Goal: Find specific page/section: Find specific page/section

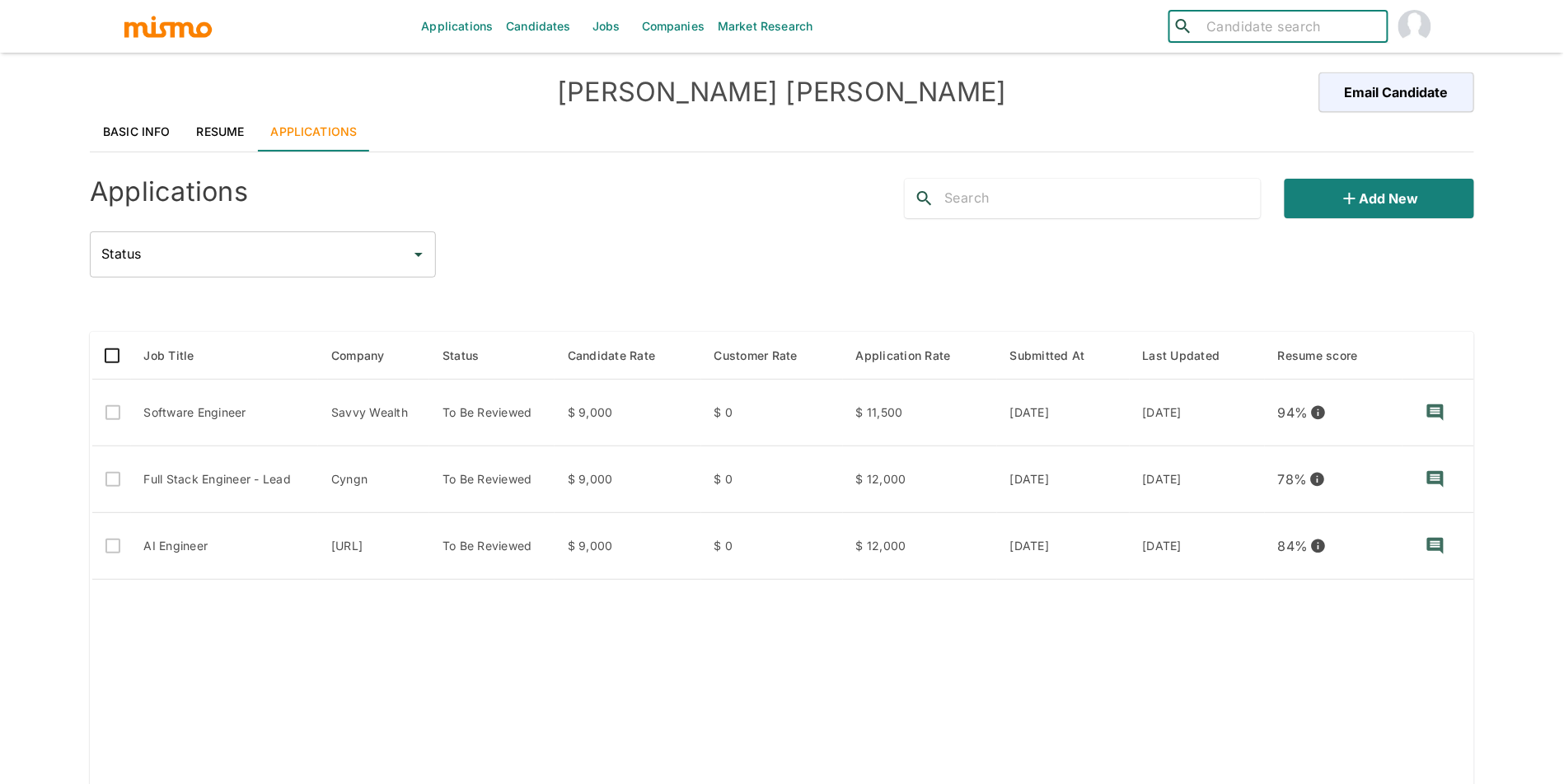
type input "w"
type input "edward"
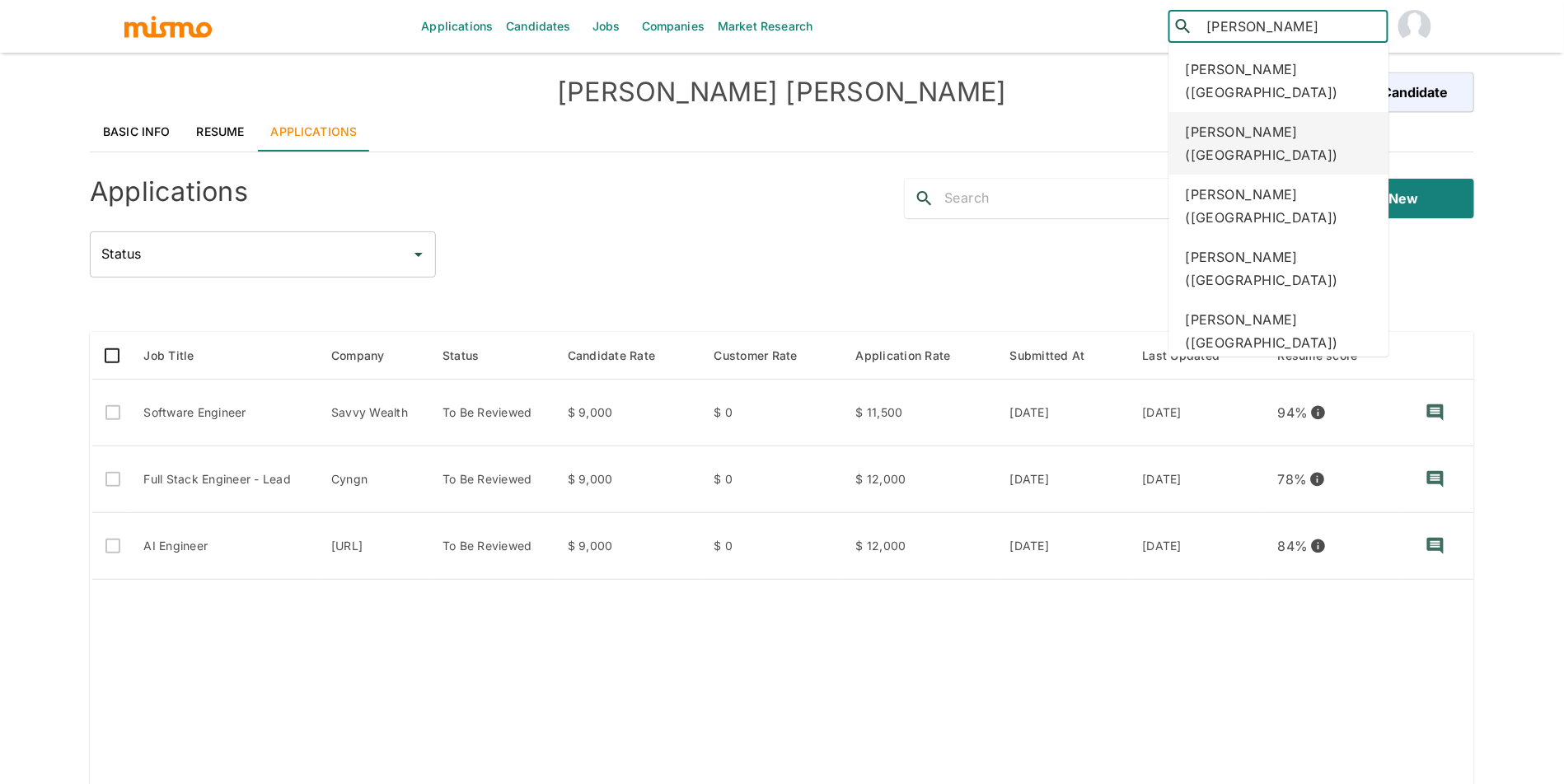
click at [1283, 149] on div "Edward Rosado (Dominican Republic)" at bounding box center [1279, 142] width 220 height 62
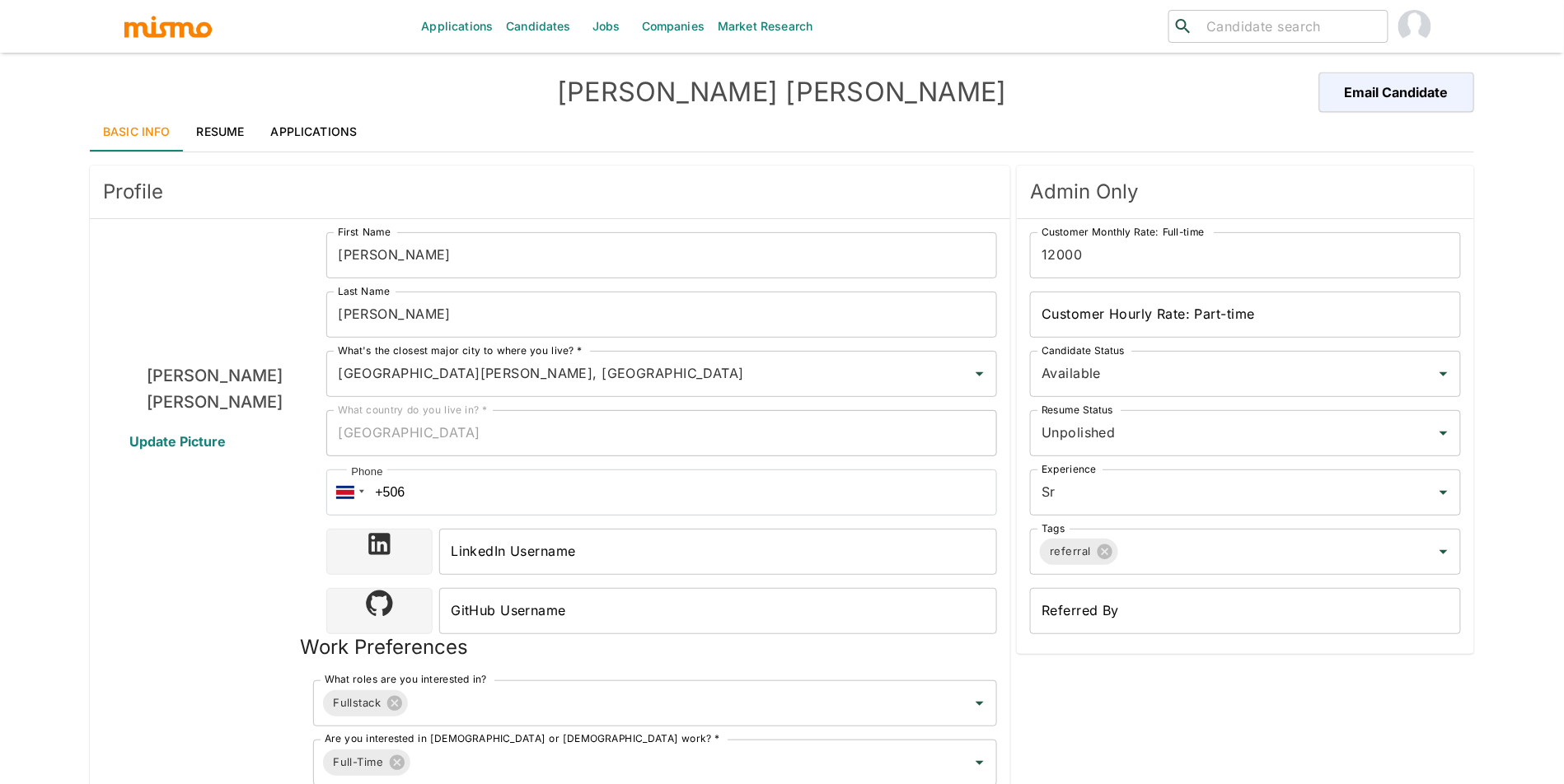
click at [347, 132] on link "Applications" at bounding box center [314, 132] width 113 height 40
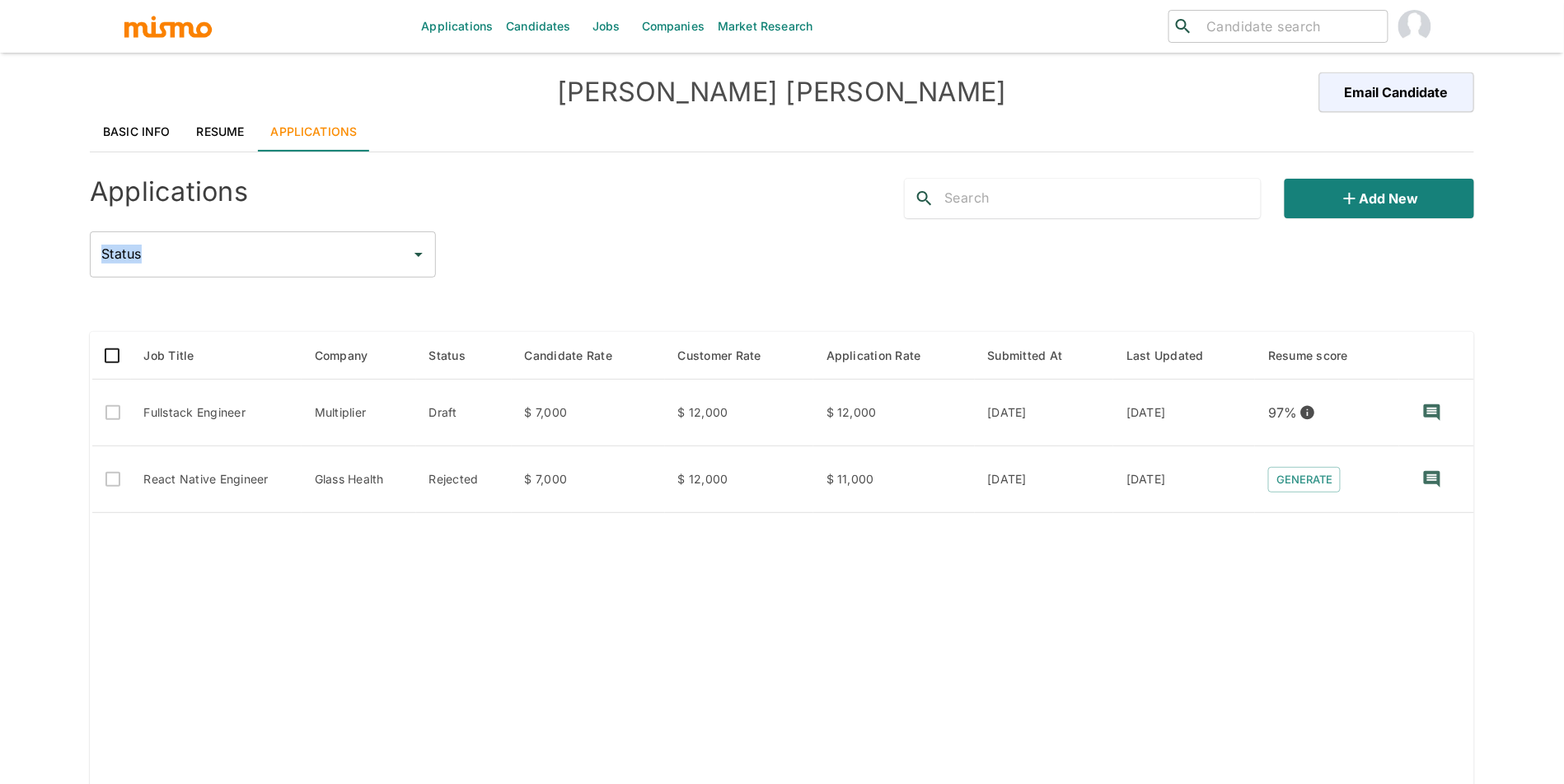
drag, startPoint x: 1564, startPoint y: 191, endPoint x: 1558, endPoint y: 333, distance: 142.1
click at [1558, 333] on div "Applications Candidates Jobs Companies Market Research ​ ​ [PERSON_NAME] Email …" at bounding box center [782, 412] width 1564 height 824
click at [1331, 686] on table "Job Title Company Status Candidate Rate Customer Rate Application Rate Submitte…" at bounding box center [782, 597] width 1385 height 531
click at [117, 131] on link "Basic Info" at bounding box center [137, 132] width 94 height 40
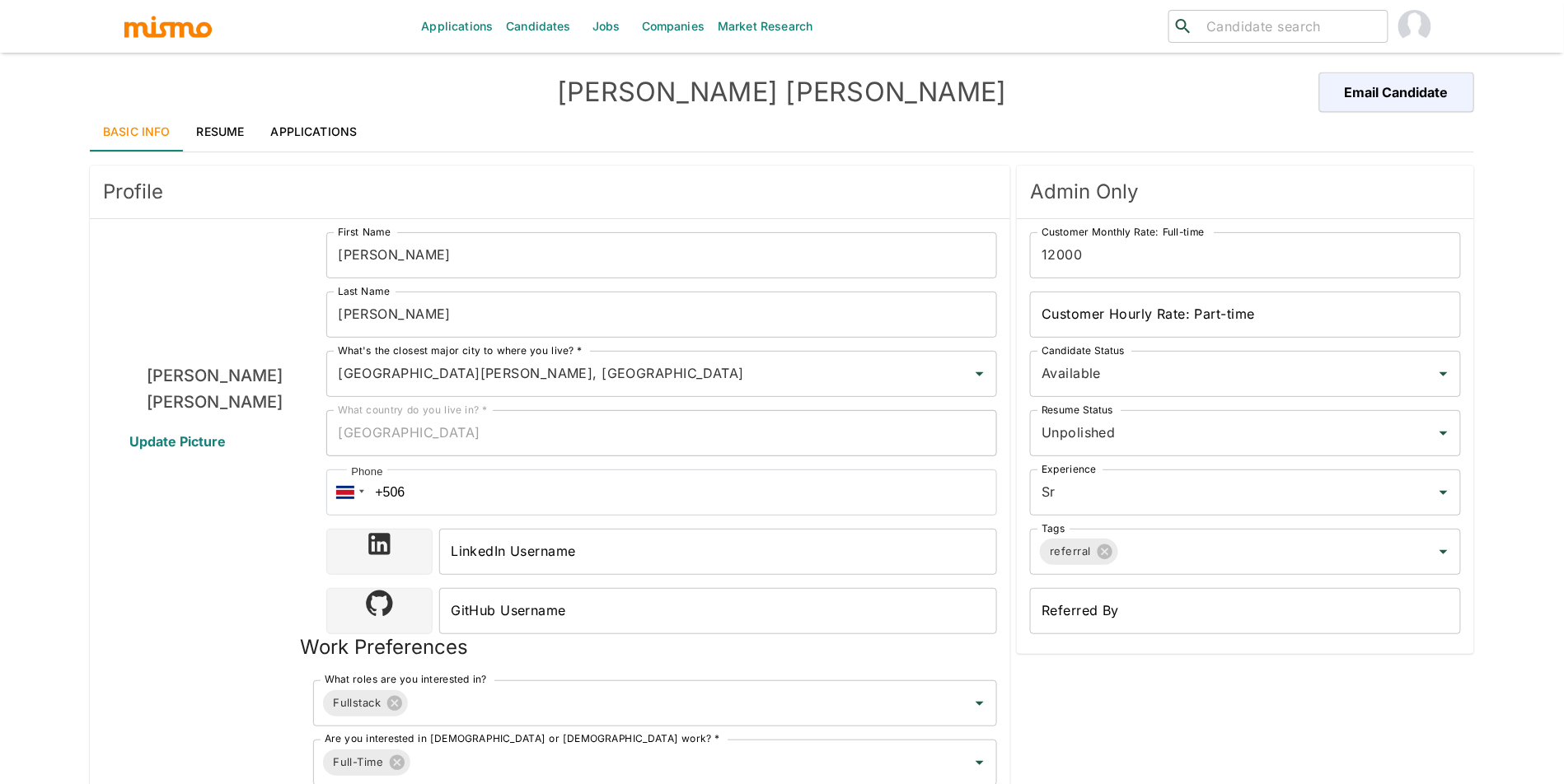
click at [205, 123] on link "Resume" at bounding box center [221, 132] width 74 height 40
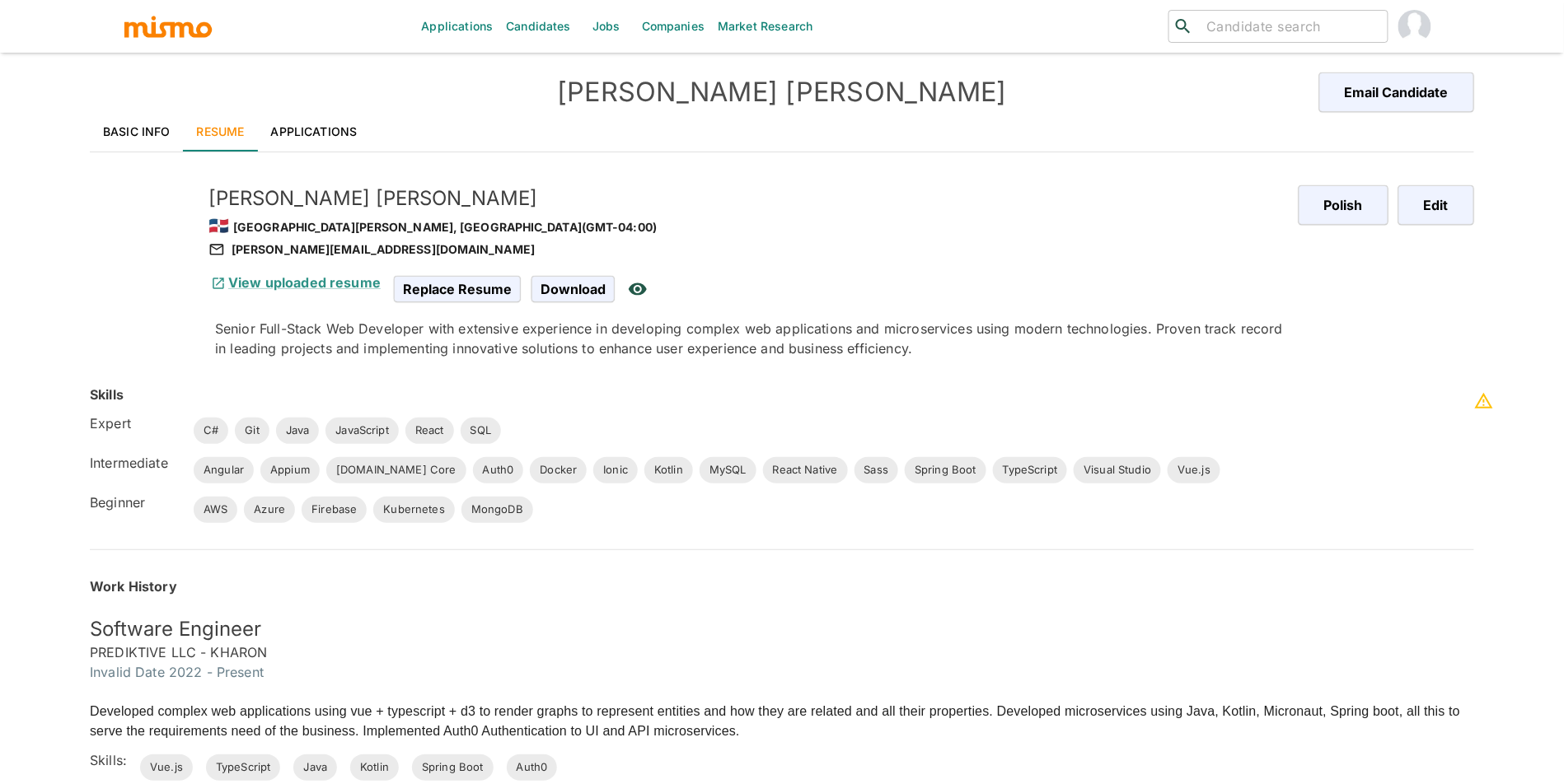
click at [140, 138] on link "Basic Info" at bounding box center [137, 132] width 94 height 40
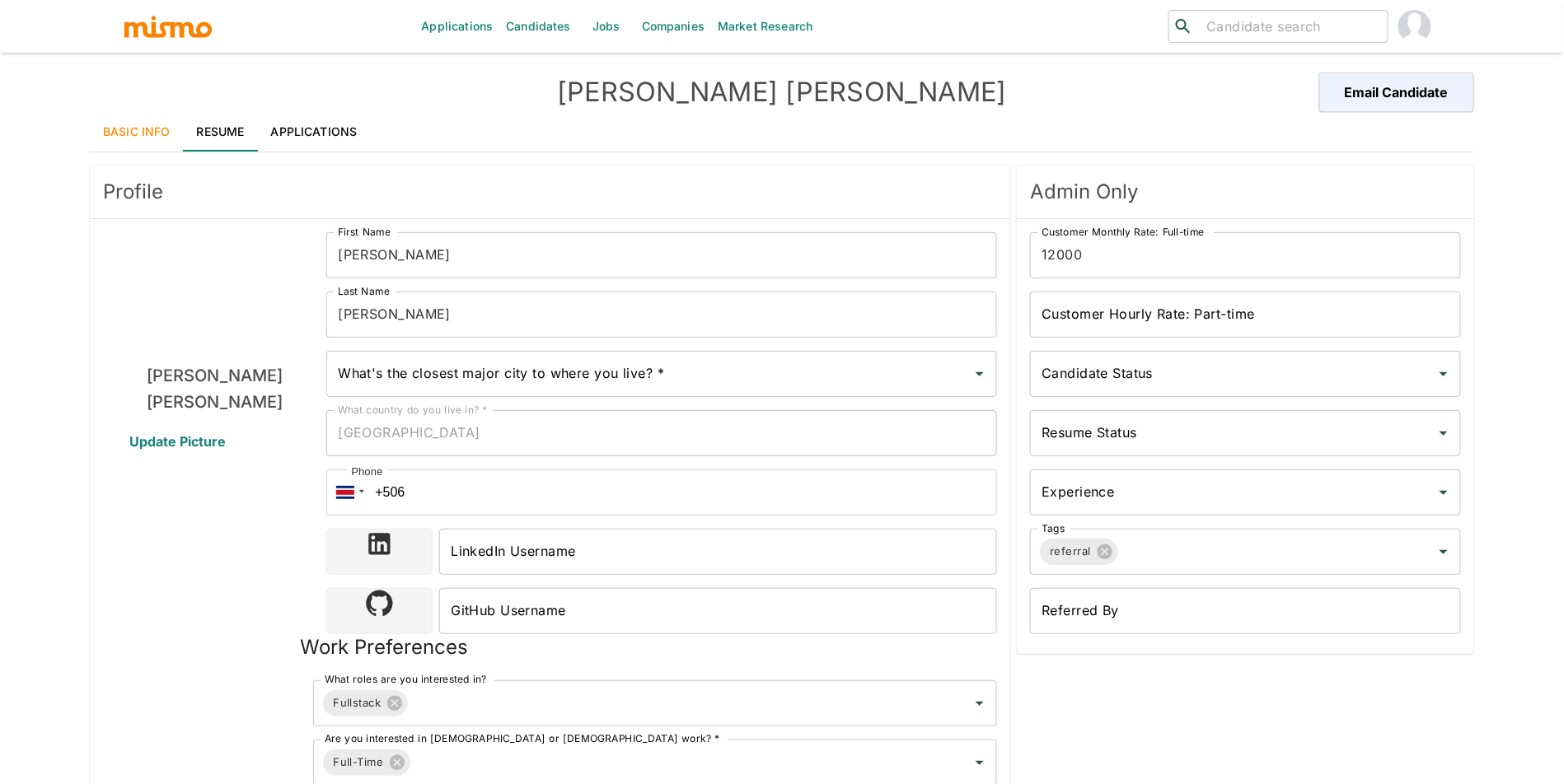
type input "Santo Domingo, Dominican Republic"
type input "USD"
type input "4 weeks"
type input "Available"
type input "Unpolished"
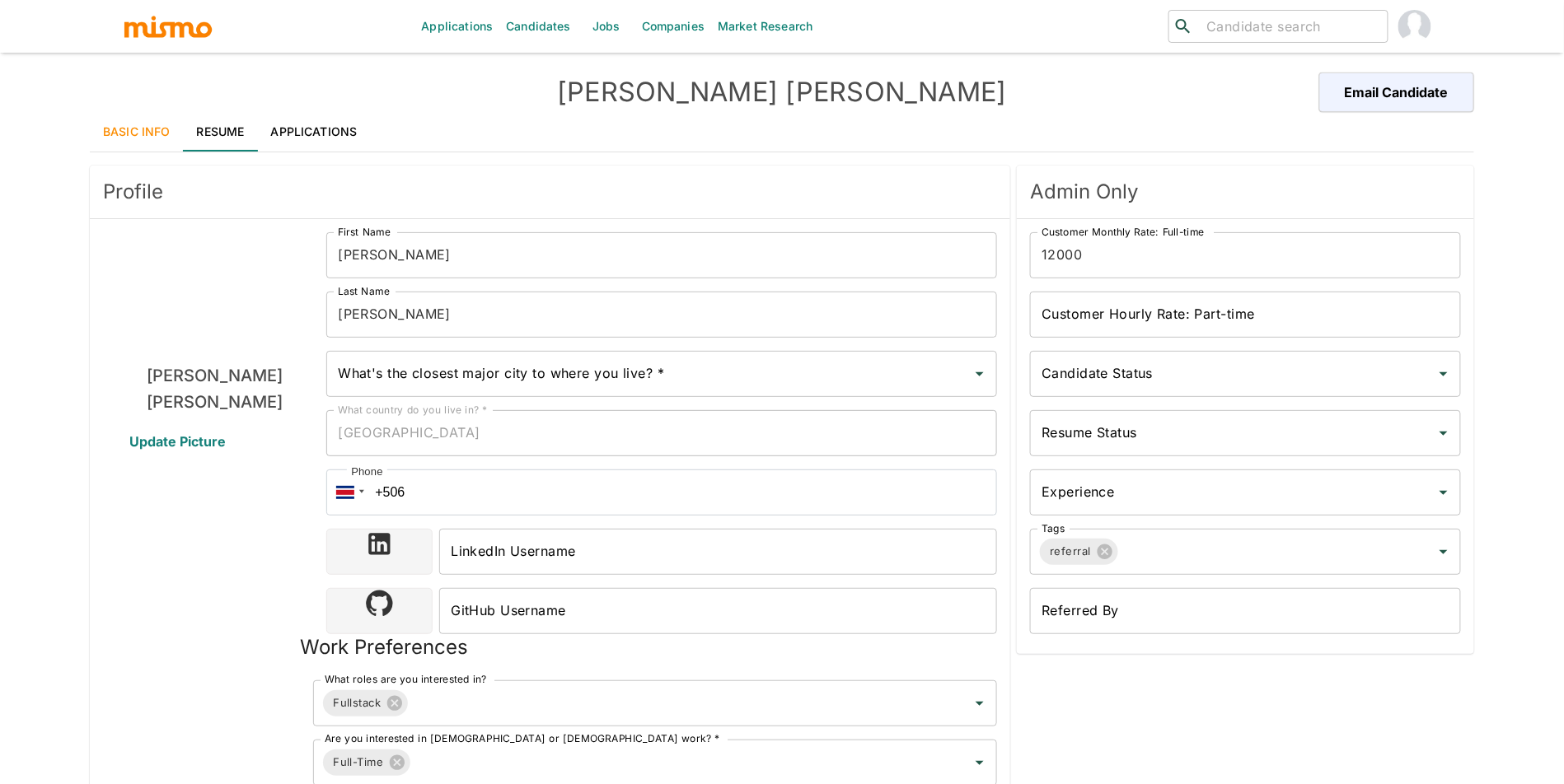
type input "Sr"
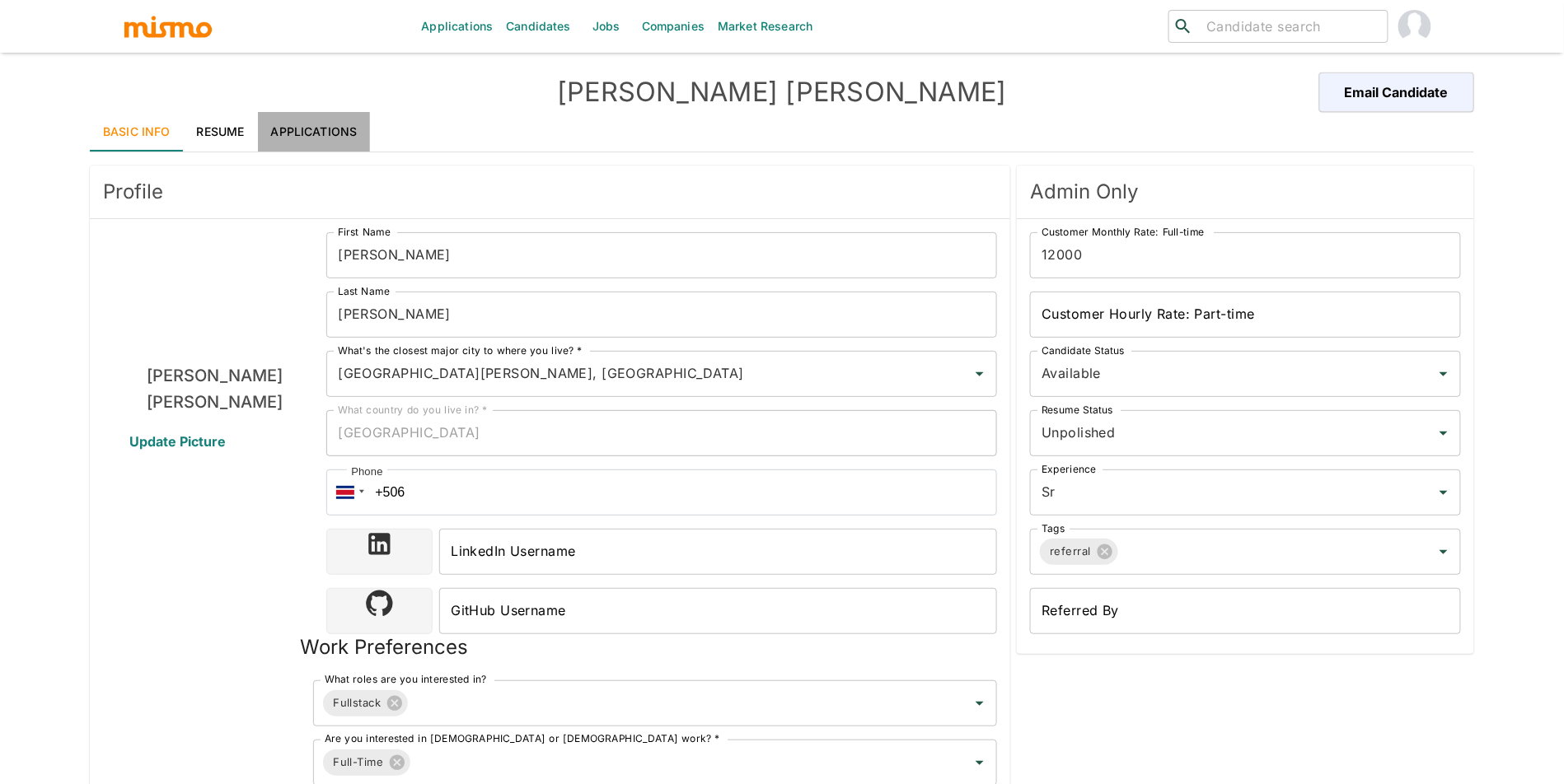
click at [323, 142] on link "Applications" at bounding box center [314, 132] width 113 height 40
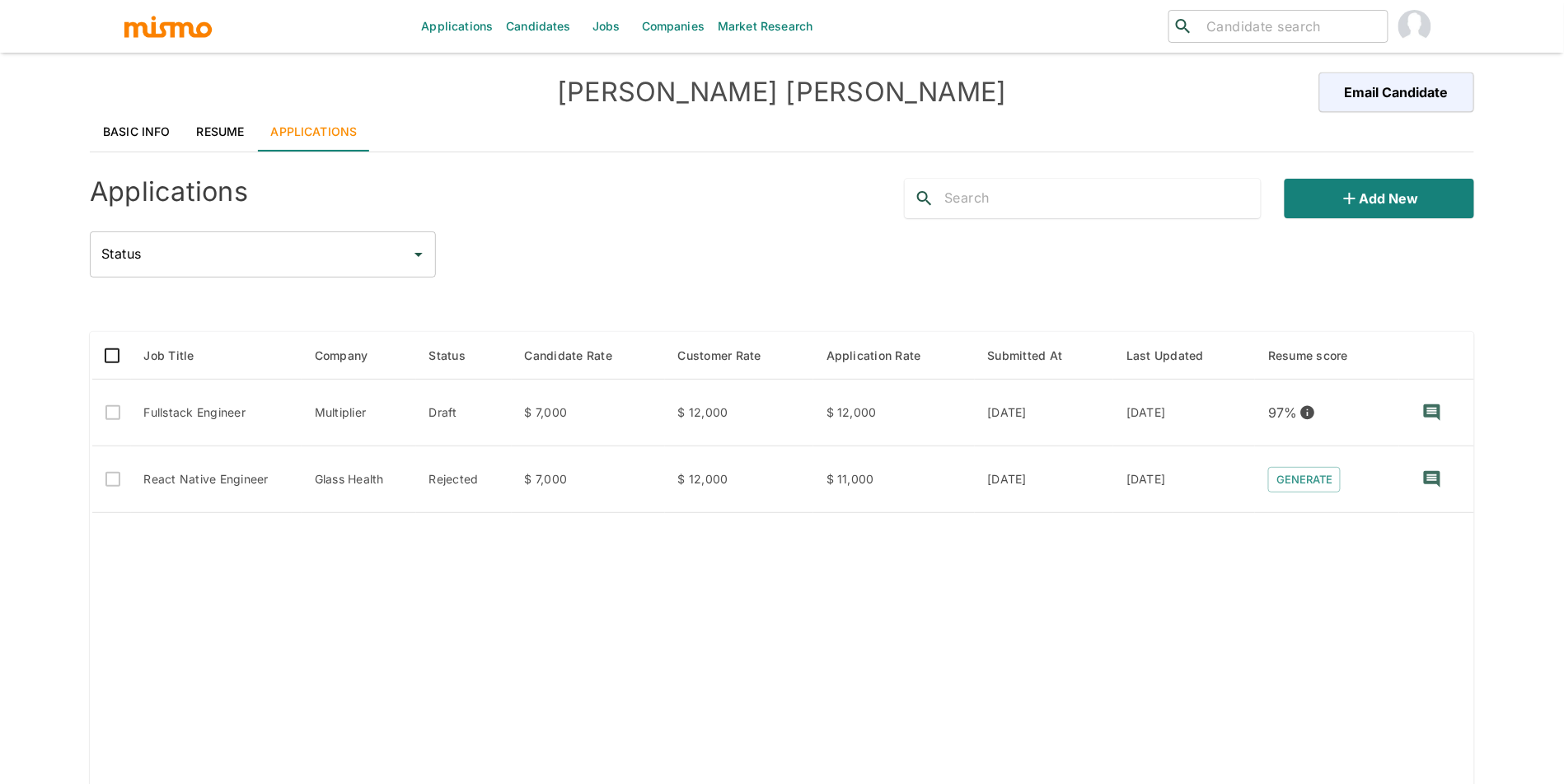
click at [222, 131] on link "Resume" at bounding box center [221, 132] width 74 height 40
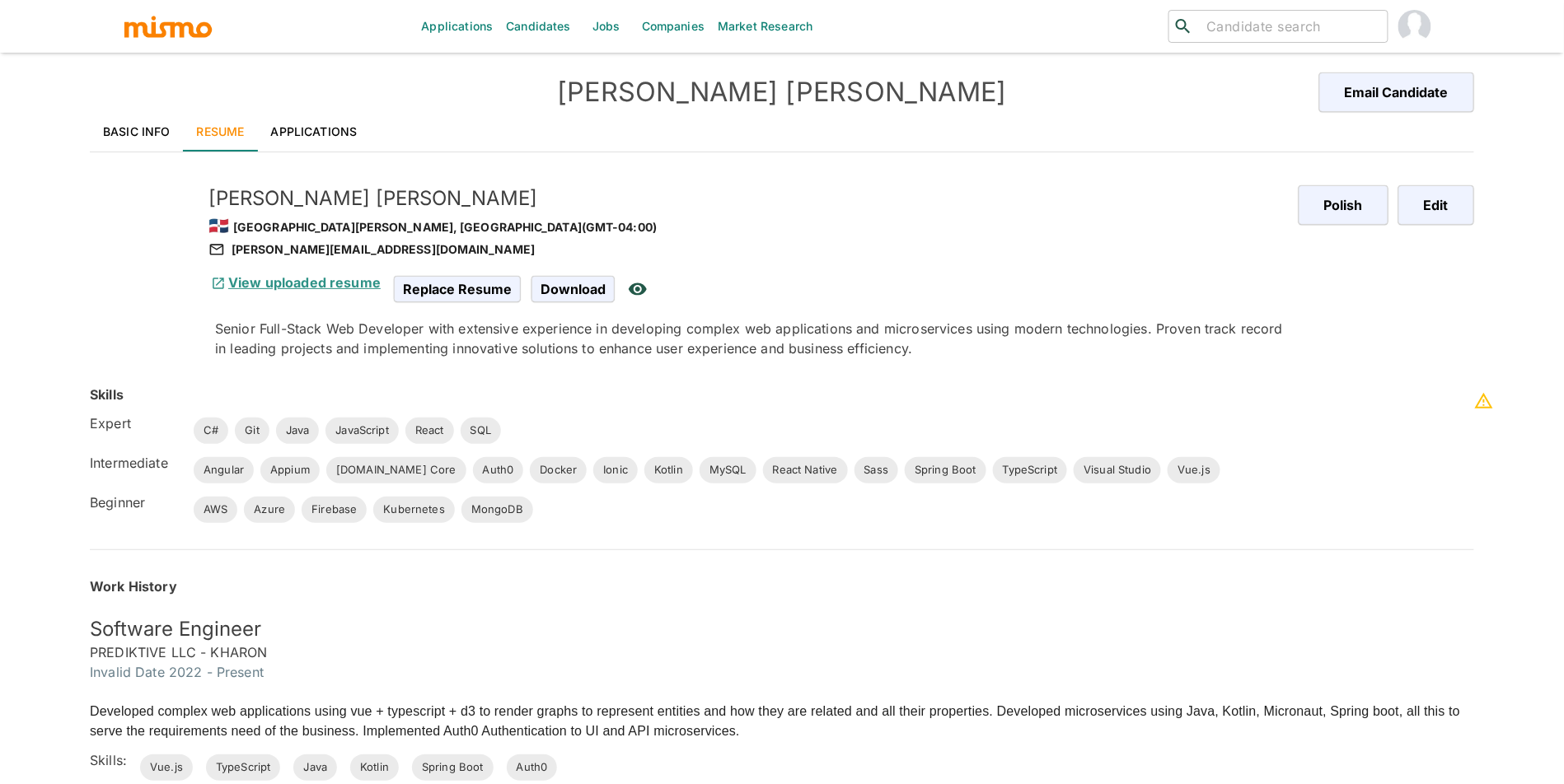
click at [298, 286] on link "View uploaded resume" at bounding box center [294, 282] width 172 height 16
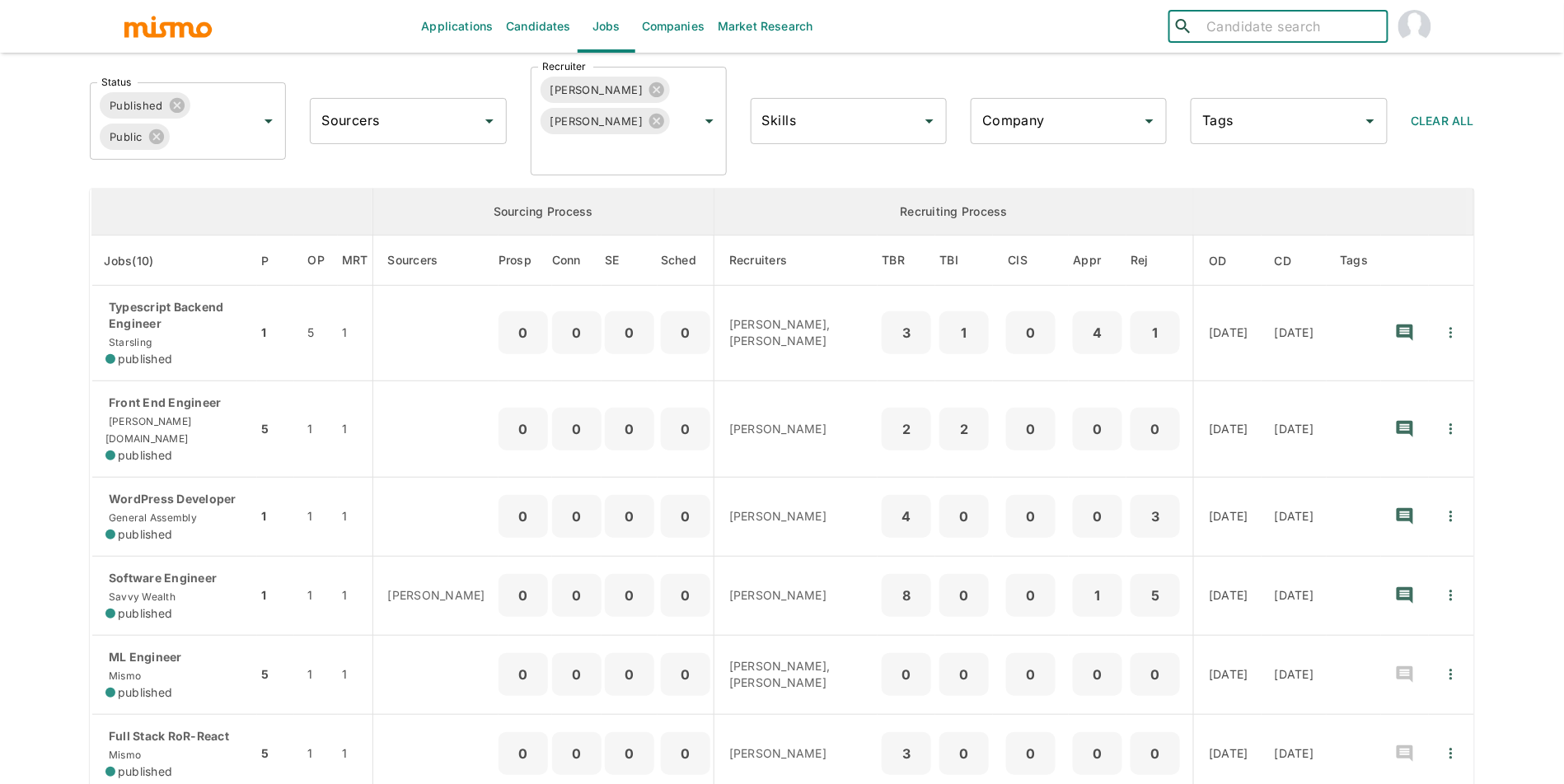
scroll to position [87, 0]
